Goal: Check status: Check status

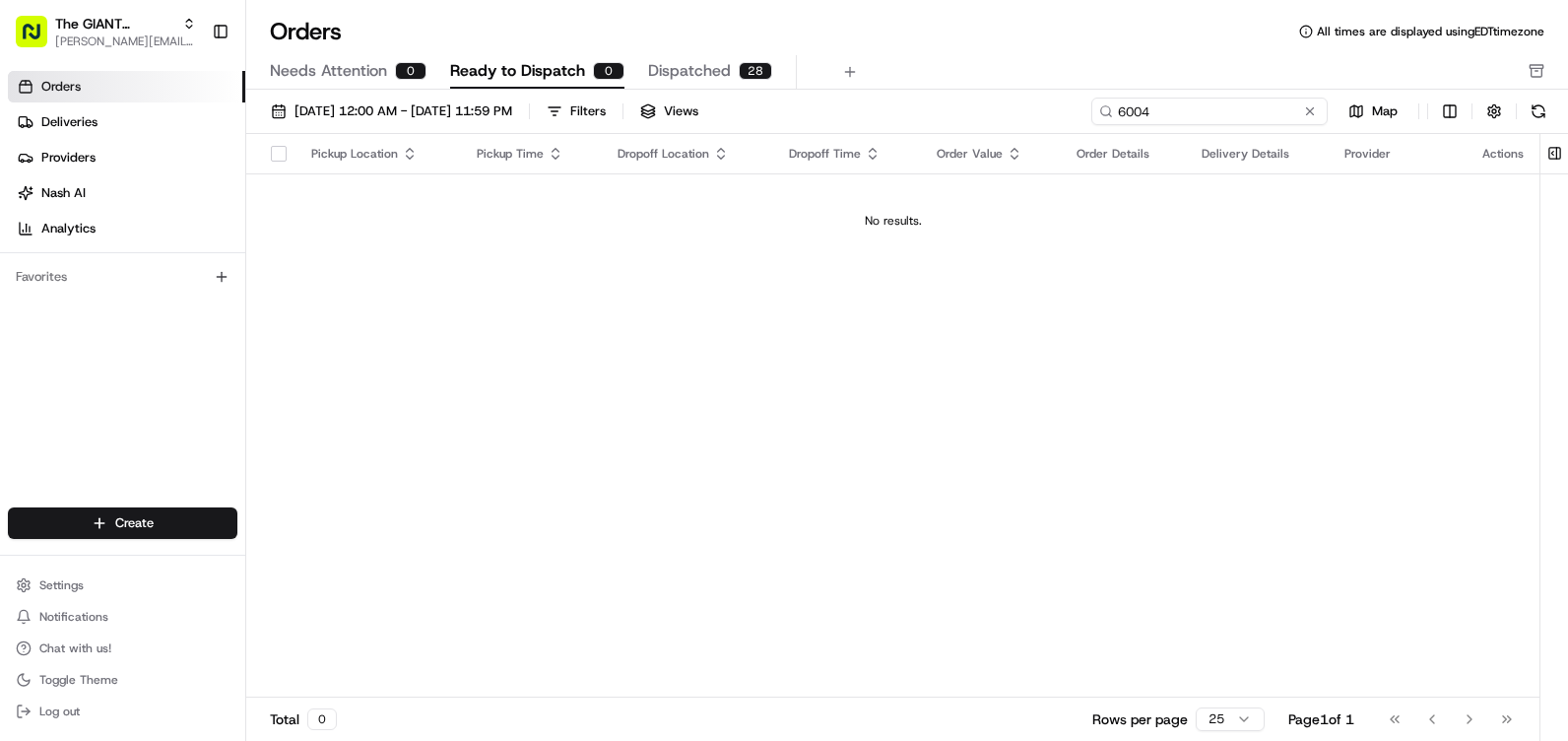
click at [1277, 115] on input "6004" at bounding box center [1209, 112] width 237 height 28
click at [1231, 111] on input "6004" at bounding box center [1209, 112] width 237 height 28
drag, startPoint x: 85, startPoint y: 124, endPoint x: 110, endPoint y: 126, distance: 25.1
click at [86, 124] on span "Deliveries" at bounding box center [69, 122] width 56 height 18
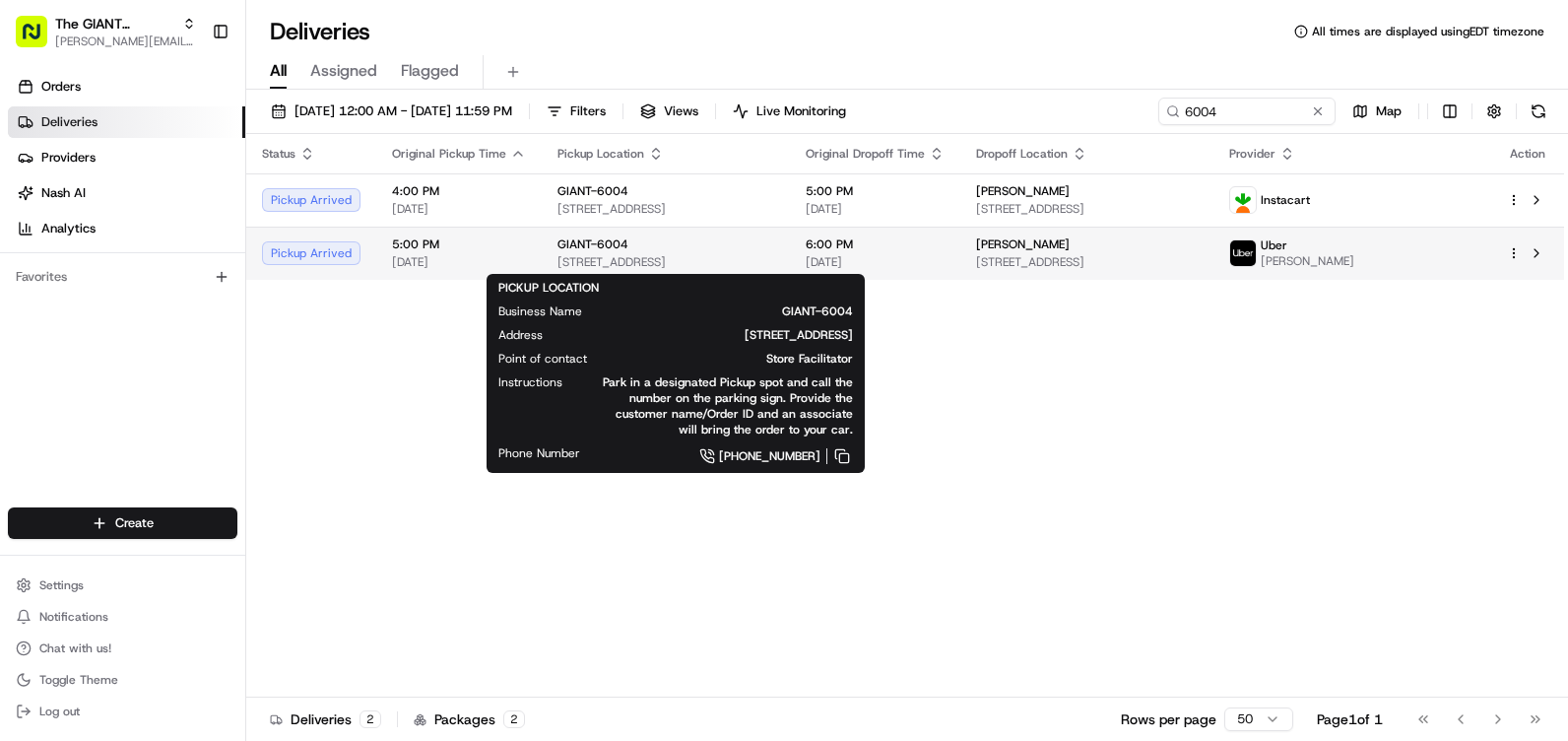
click at [774, 249] on div "GIANT-6004" at bounding box center [665, 245] width 217 height 16
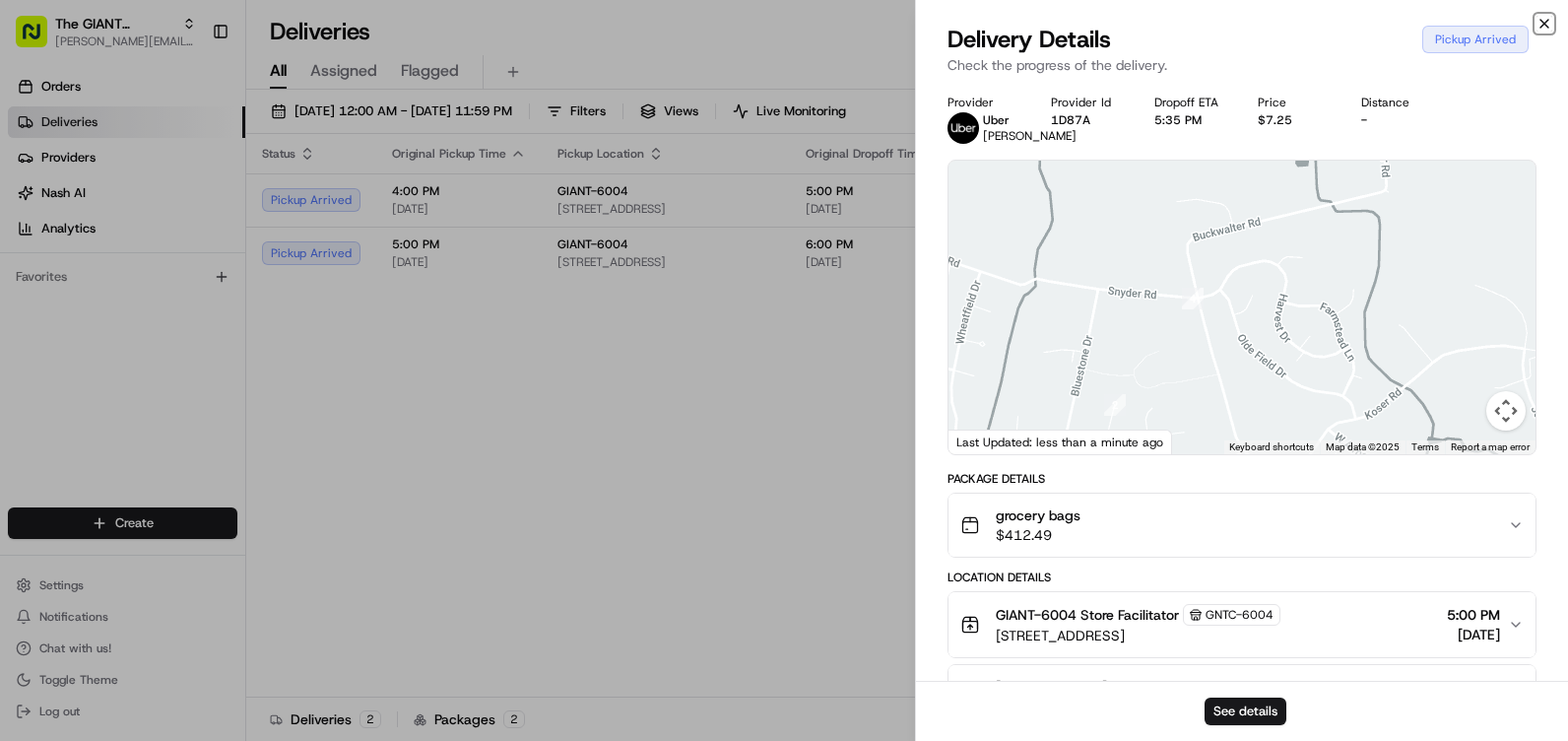
click at [1542, 23] on icon "button" at bounding box center [1545, 24] width 16 height 16
